Goal: Information Seeking & Learning: Learn about a topic

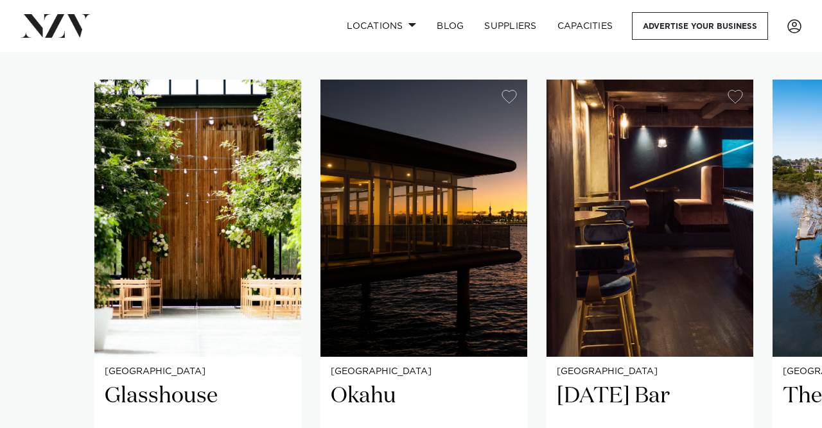
scroll to position [828, 0]
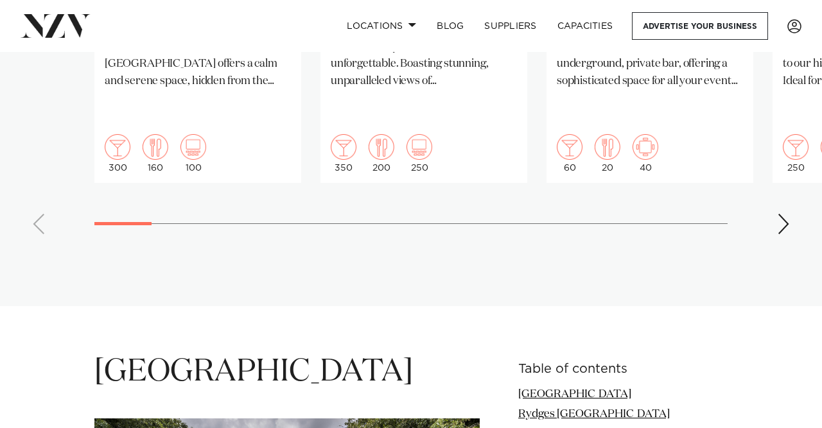
scroll to position [1287, 0]
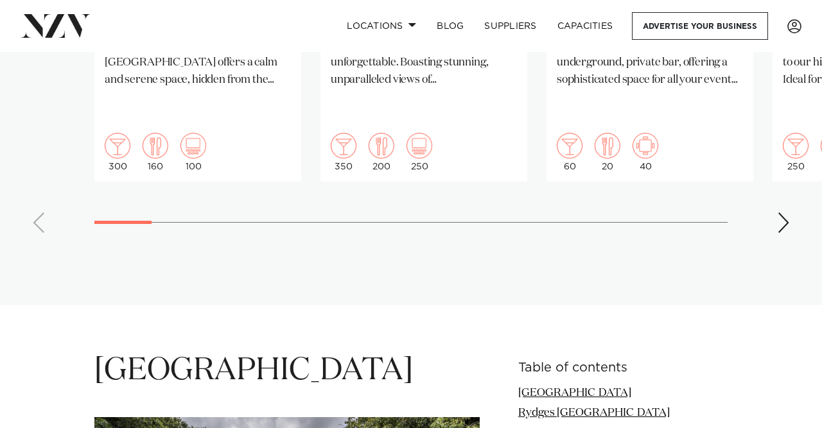
click at [780, 212] on div "Next slide" at bounding box center [783, 222] width 13 height 21
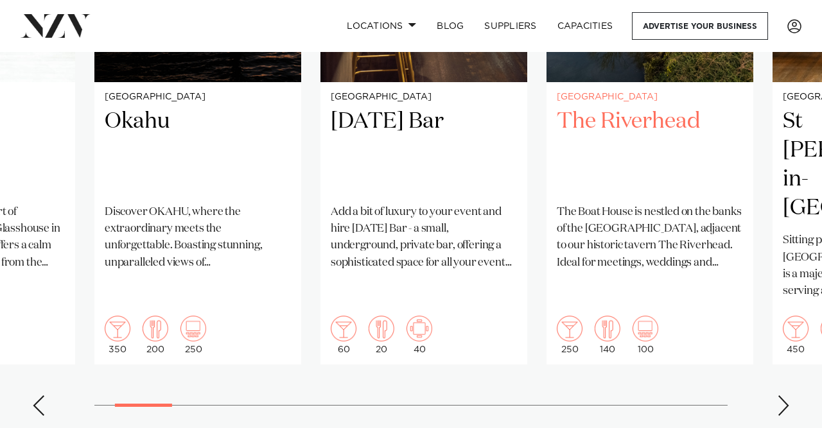
scroll to position [1102, 0]
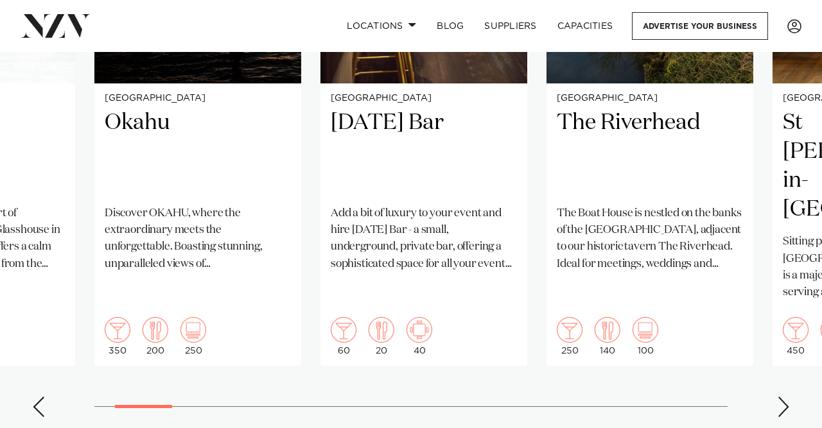
click at [779, 397] on div "Next slide" at bounding box center [783, 407] width 13 height 21
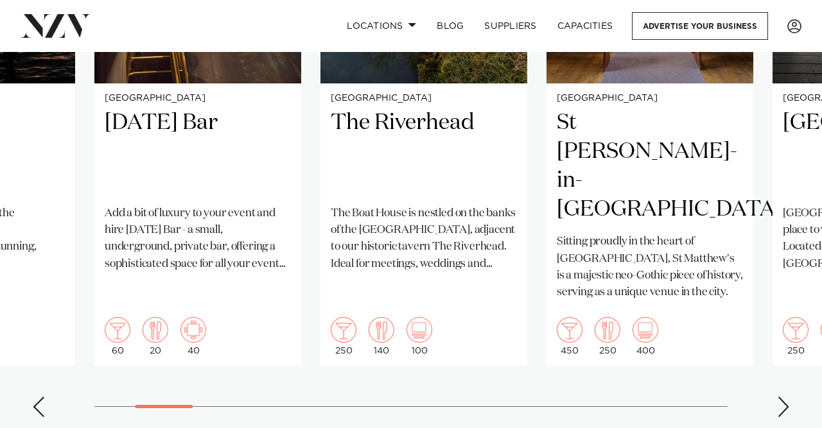
click at [779, 397] on div "Next slide" at bounding box center [783, 407] width 13 height 21
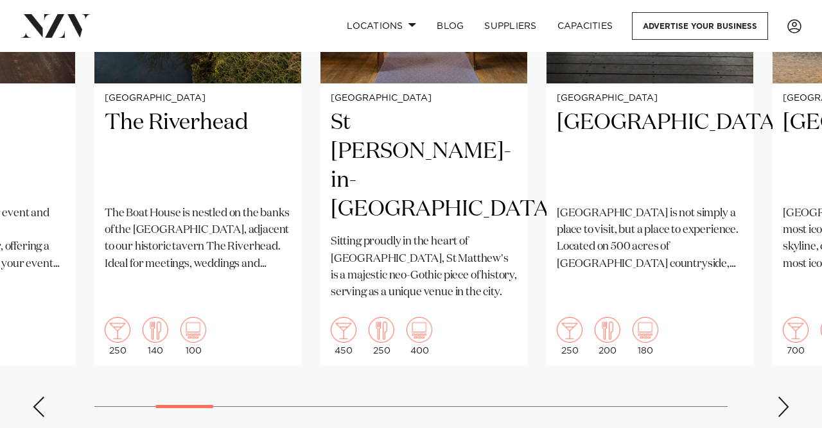
click at [779, 397] on div "Next slide" at bounding box center [783, 407] width 13 height 21
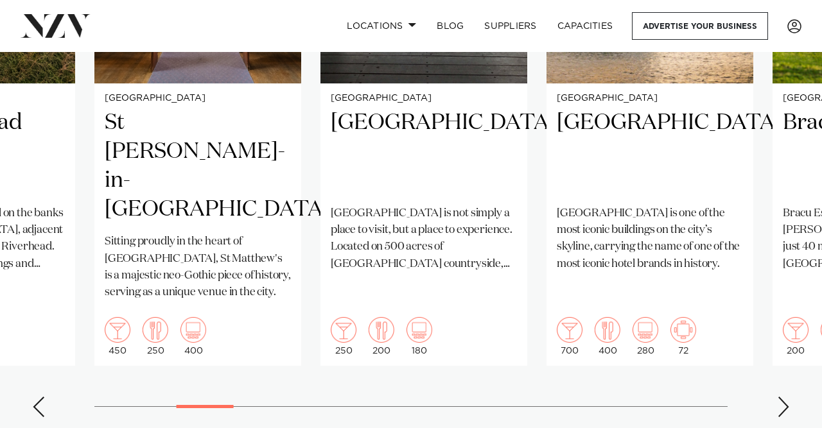
click at [779, 397] on div "Next slide" at bounding box center [783, 407] width 13 height 21
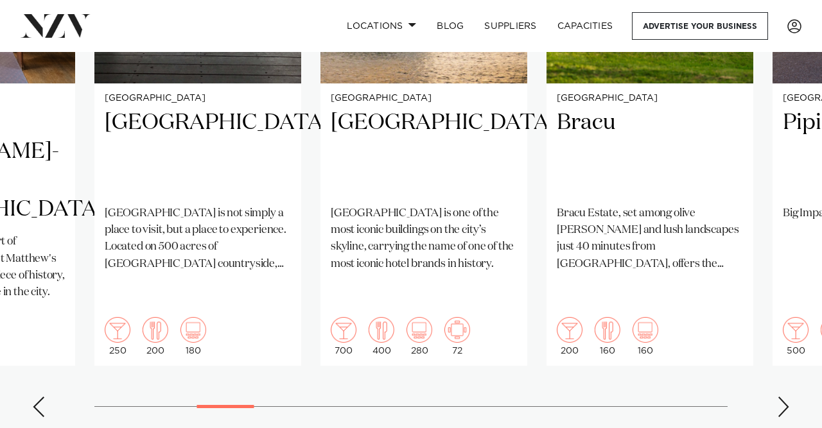
click at [779, 397] on div "Next slide" at bounding box center [783, 407] width 13 height 21
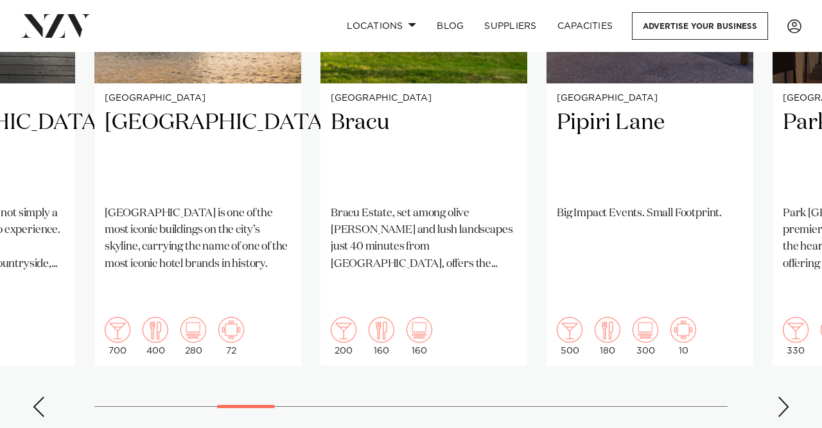
click at [779, 397] on div "Next slide" at bounding box center [783, 407] width 13 height 21
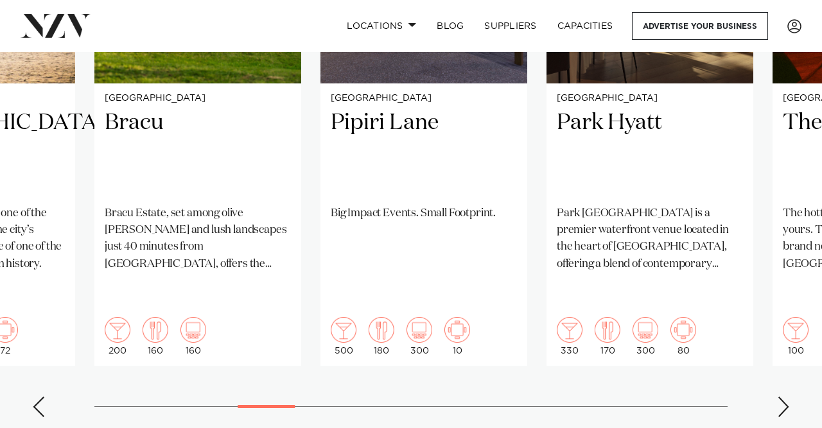
click at [779, 397] on div "Next slide" at bounding box center [783, 407] width 13 height 21
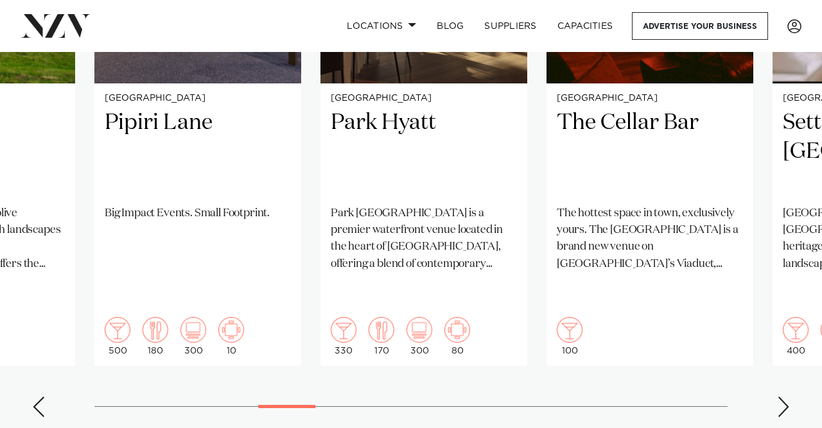
click at [779, 397] on div "Next slide" at bounding box center [783, 407] width 13 height 21
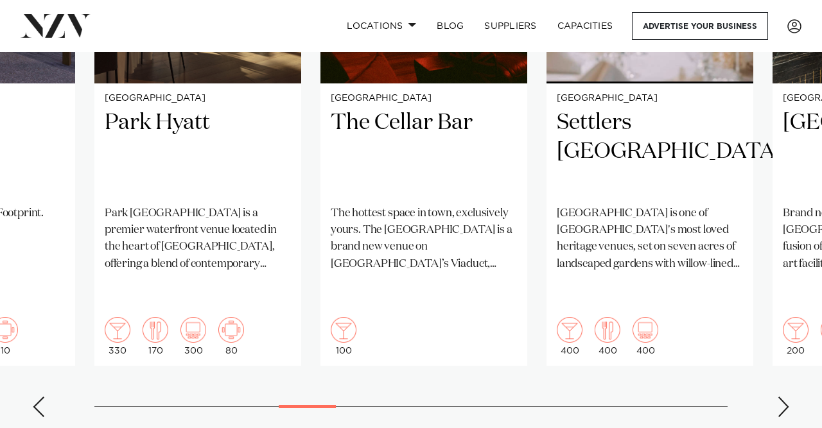
click at [779, 397] on div "Next slide" at bounding box center [783, 407] width 13 height 21
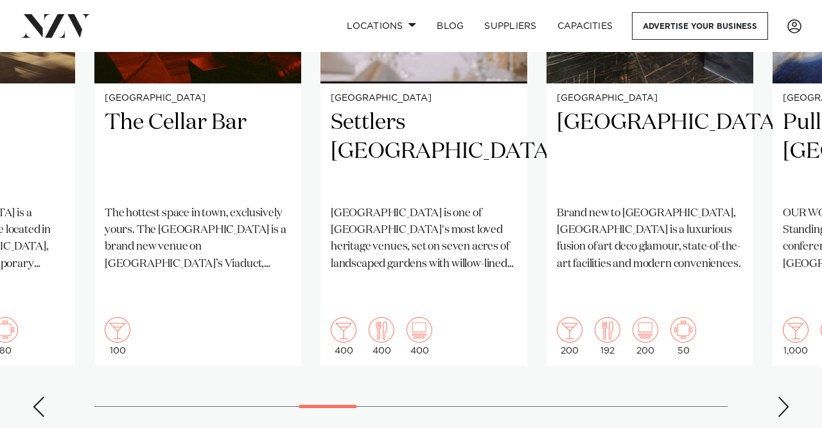
click at [779, 397] on div "Next slide" at bounding box center [783, 407] width 13 height 21
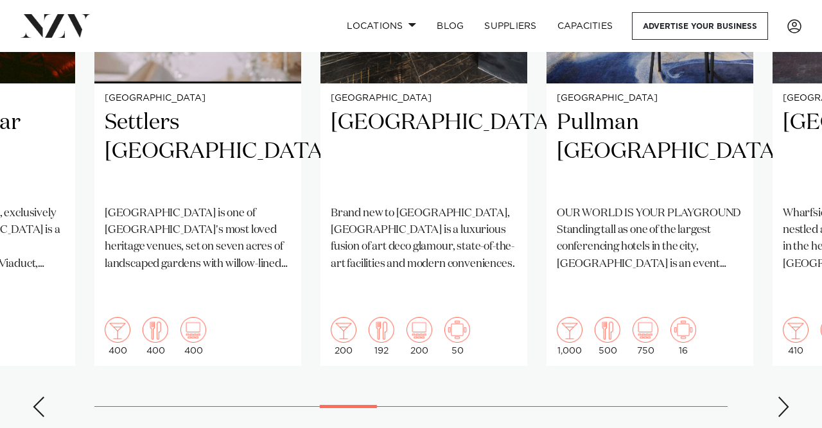
click at [779, 397] on div "Next slide" at bounding box center [783, 407] width 13 height 21
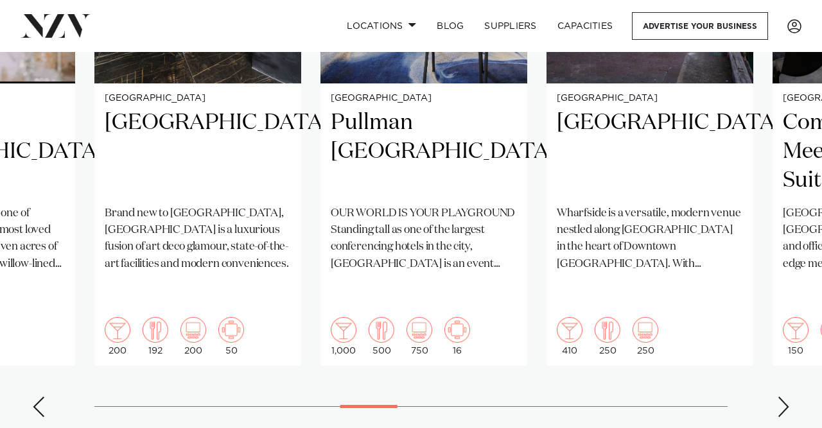
click at [779, 397] on div "Next slide" at bounding box center [783, 407] width 13 height 21
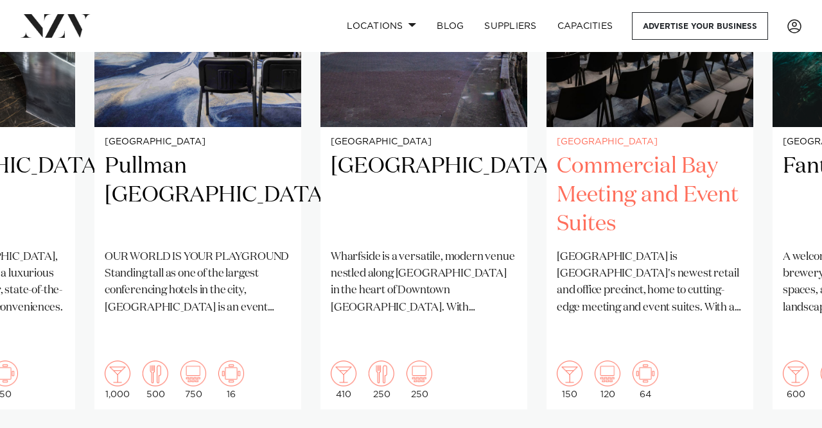
scroll to position [1061, 0]
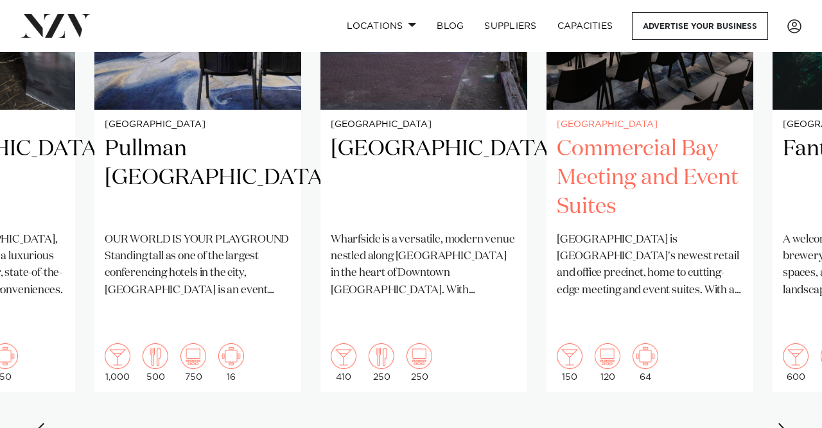
scroll to position [1102, 0]
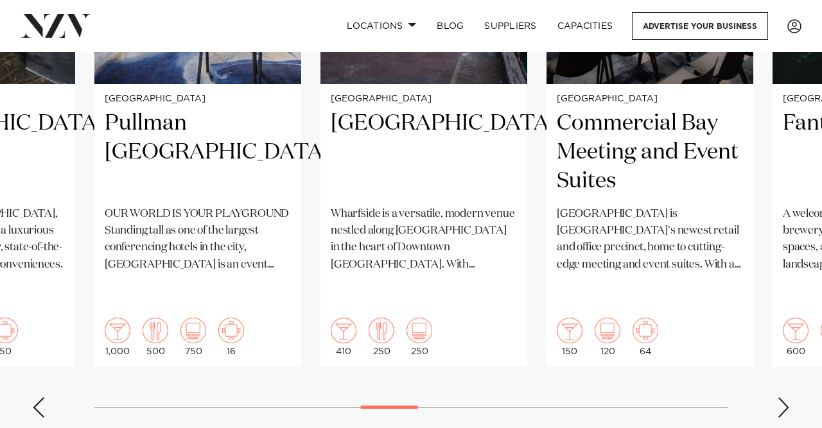
click at [779, 397] on div "Next slide" at bounding box center [783, 407] width 13 height 21
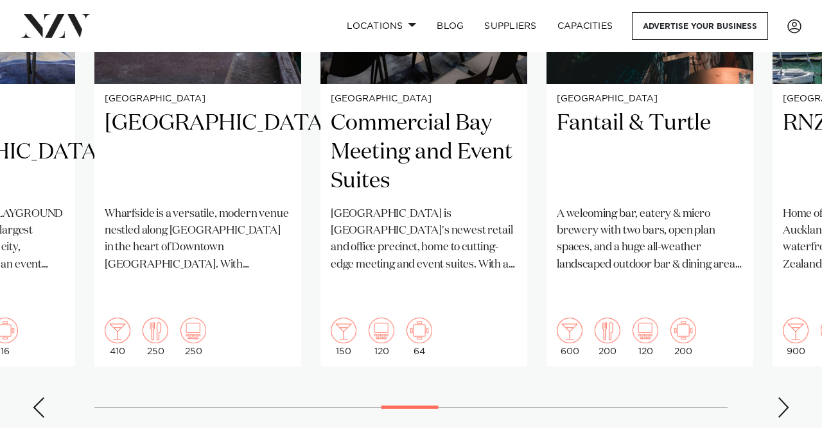
click at [779, 397] on div "Next slide" at bounding box center [783, 407] width 13 height 21
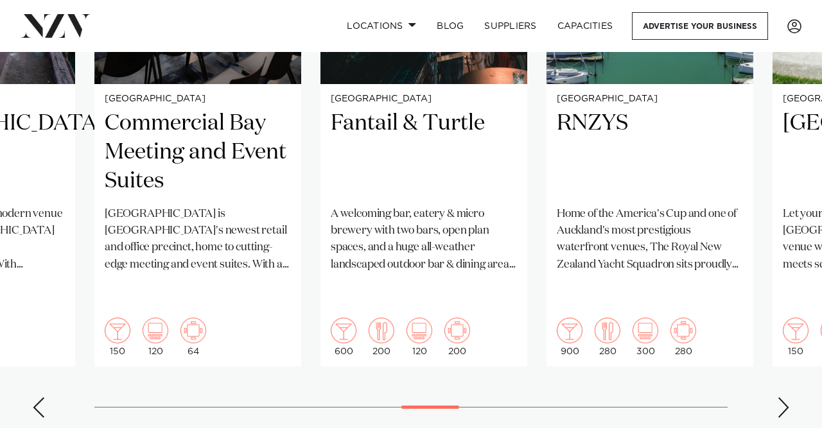
click at [779, 397] on div "Next slide" at bounding box center [783, 407] width 13 height 21
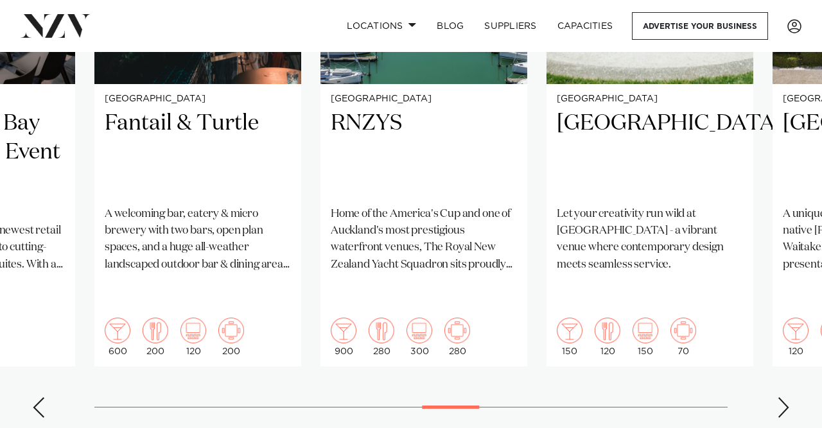
click at [779, 397] on div "Next slide" at bounding box center [783, 407] width 13 height 21
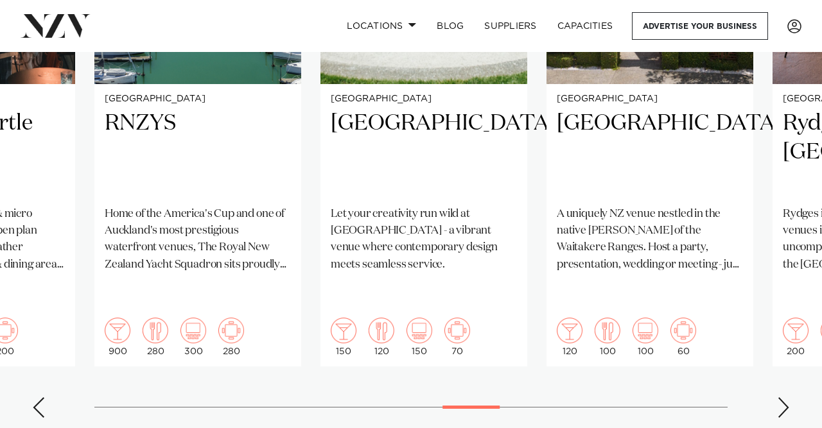
click at [779, 397] on div "Next slide" at bounding box center [783, 407] width 13 height 21
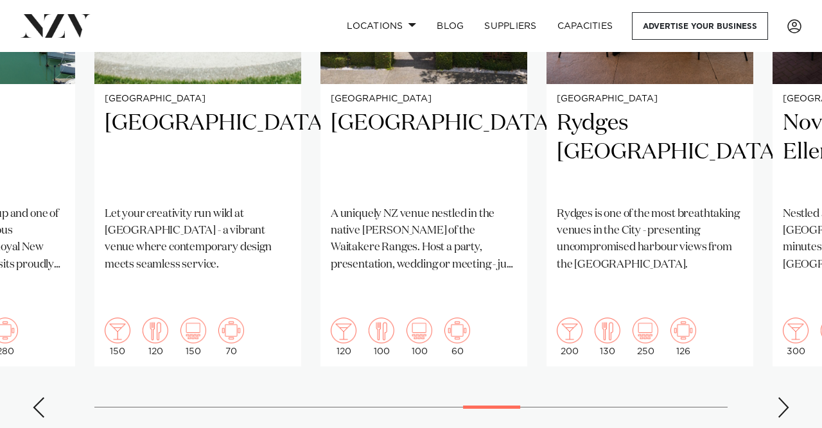
click at [779, 397] on div "Next slide" at bounding box center [783, 407] width 13 height 21
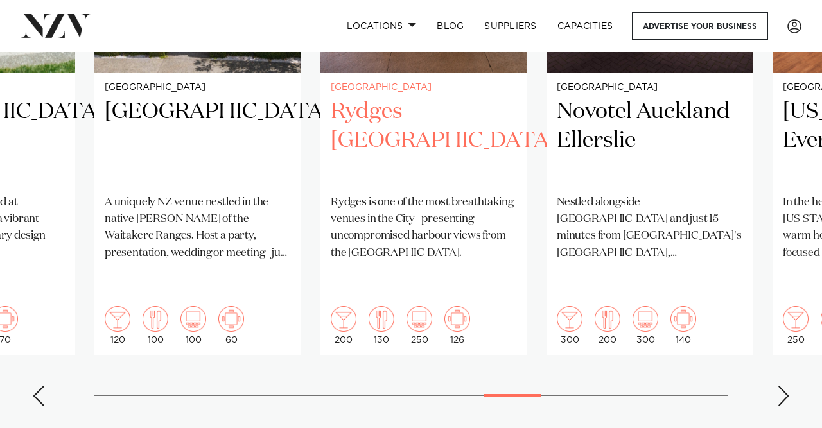
scroll to position [1114, 0]
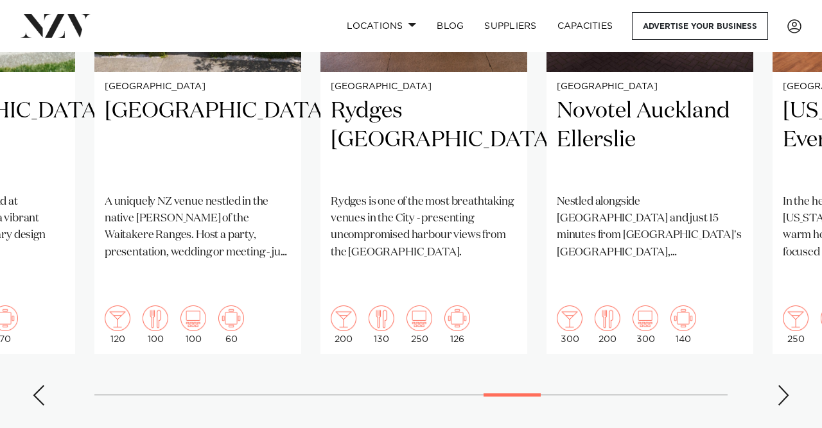
click at [777, 385] on div "Next slide" at bounding box center [783, 395] width 13 height 21
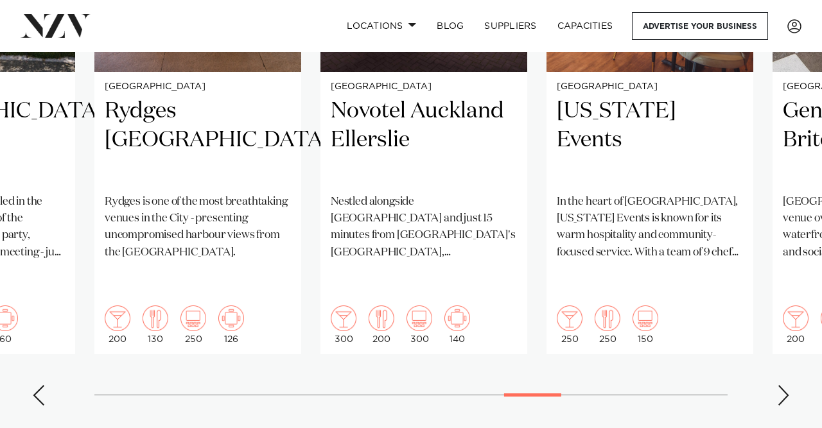
click at [779, 385] on div "Next slide" at bounding box center [783, 395] width 13 height 21
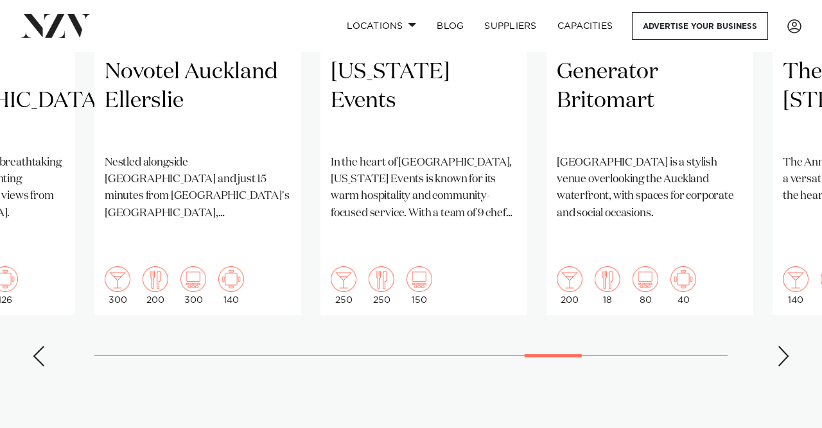
scroll to position [1154, 0]
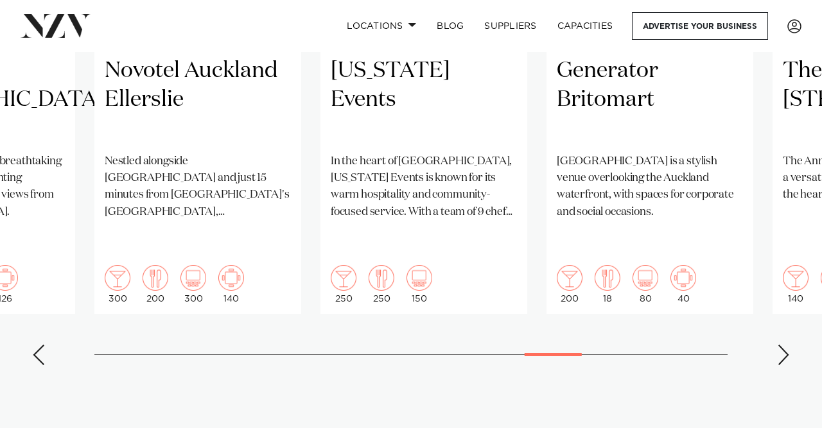
click at [780, 345] on div "Next slide" at bounding box center [783, 355] width 13 height 21
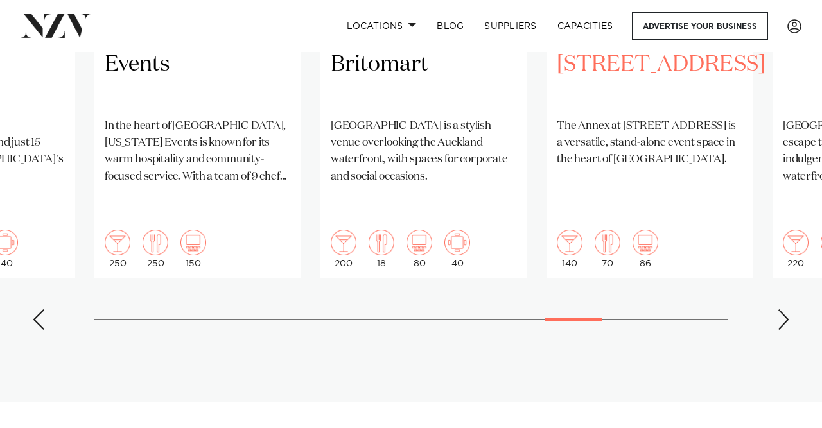
scroll to position [1195, 0]
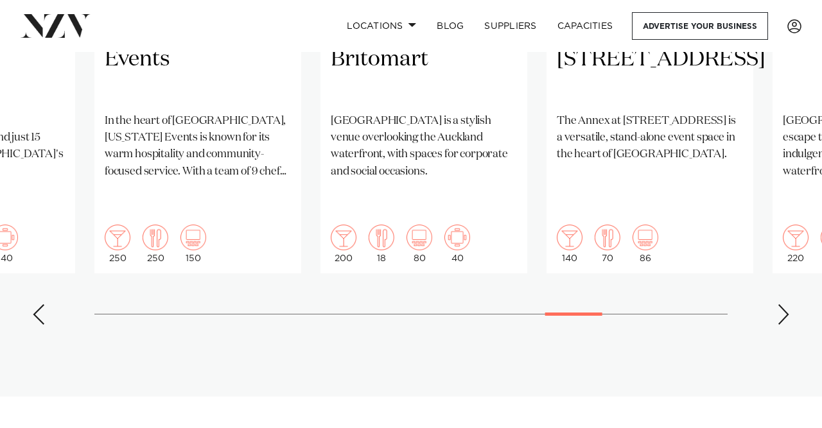
click at [779, 304] on div "Next slide" at bounding box center [783, 314] width 13 height 21
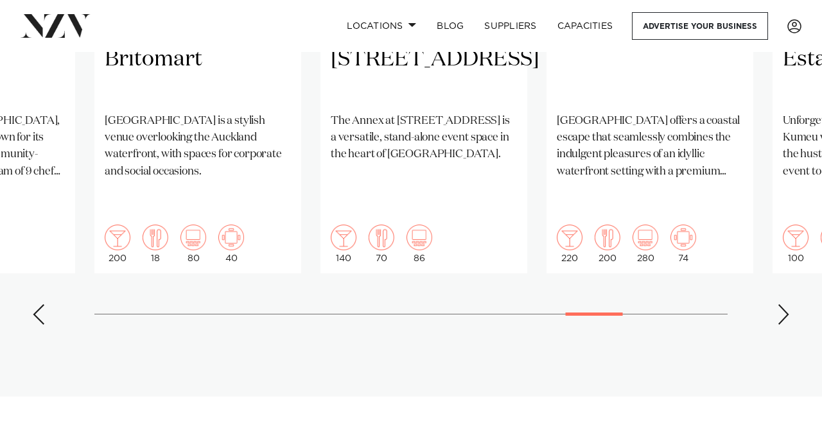
click at [779, 304] on div "Next slide" at bounding box center [783, 314] width 13 height 21
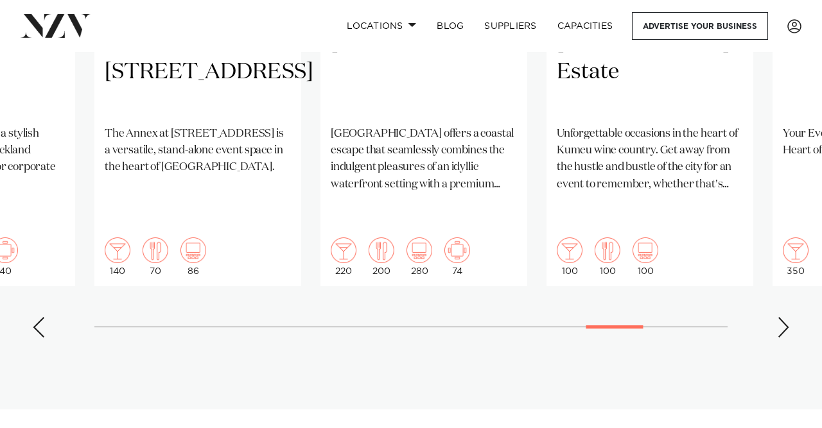
scroll to position [1172, 0]
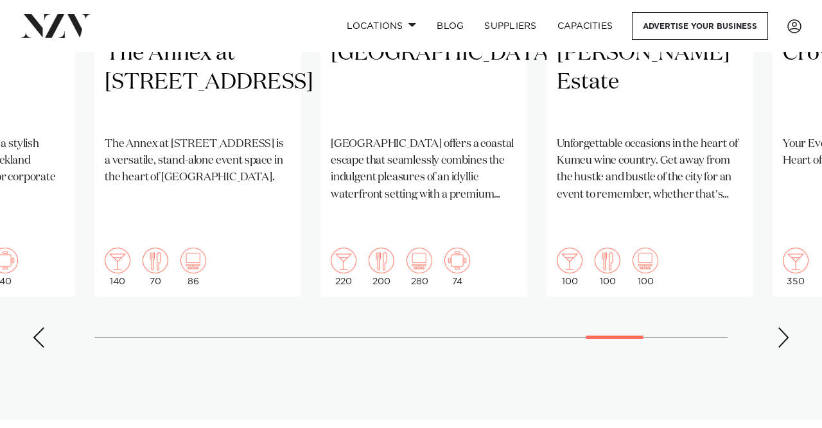
click at [781, 327] on div "Next slide" at bounding box center [783, 337] width 13 height 21
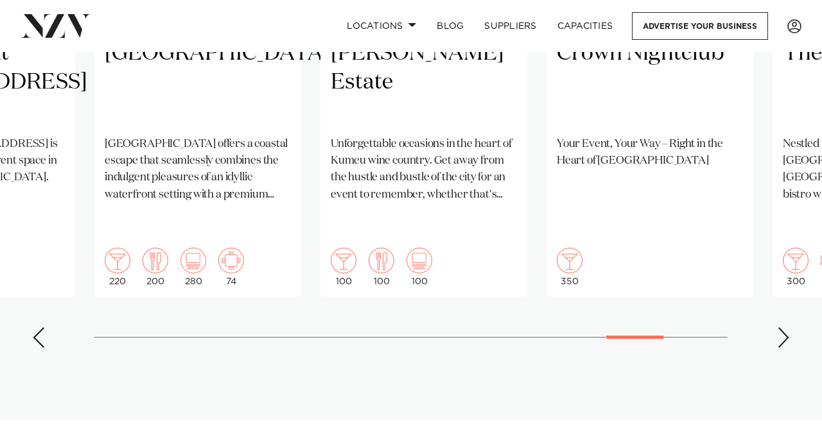
click at [781, 327] on div "Next slide" at bounding box center [783, 337] width 13 height 21
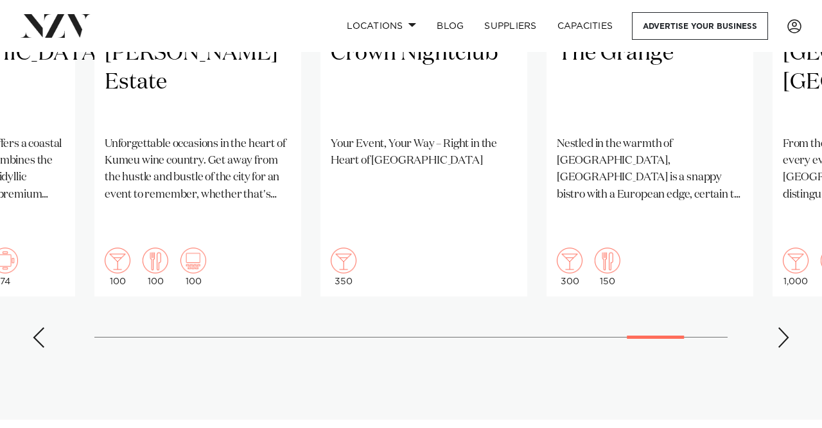
click at [779, 327] on div "Next slide" at bounding box center [783, 337] width 13 height 21
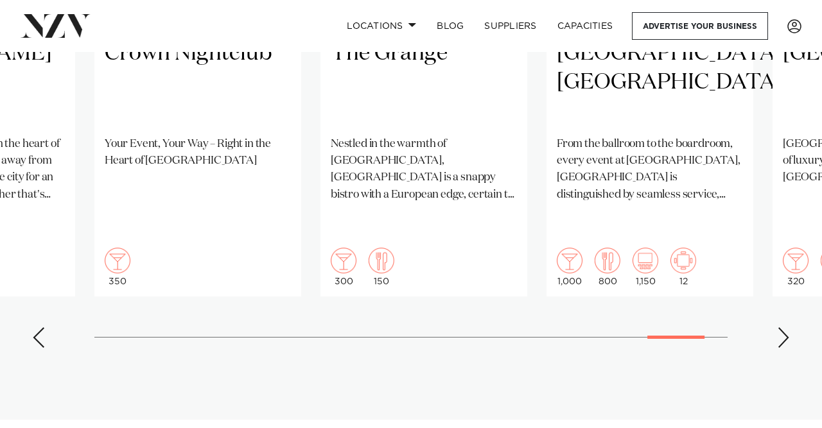
click at [779, 327] on div "Next slide" at bounding box center [783, 337] width 13 height 21
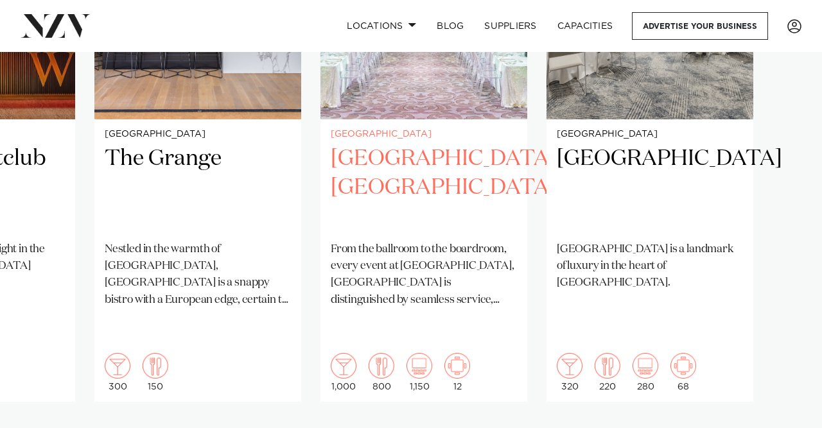
scroll to position [1068, 0]
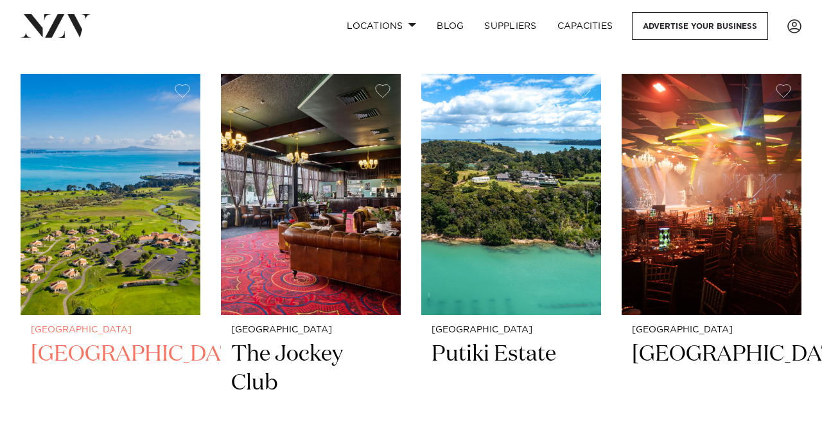
scroll to position [4699, 0]
